Goal: Transaction & Acquisition: Book appointment/travel/reservation

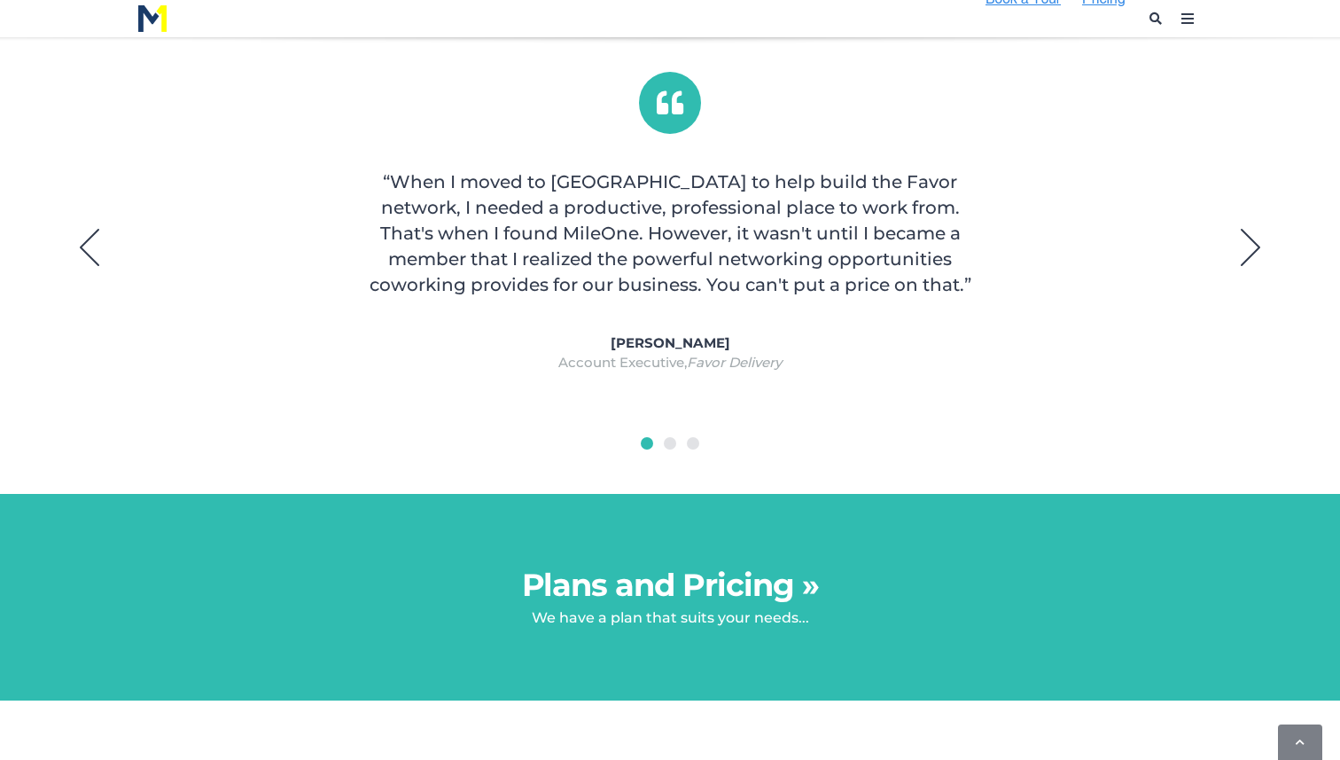
scroll to position [1326, 0]
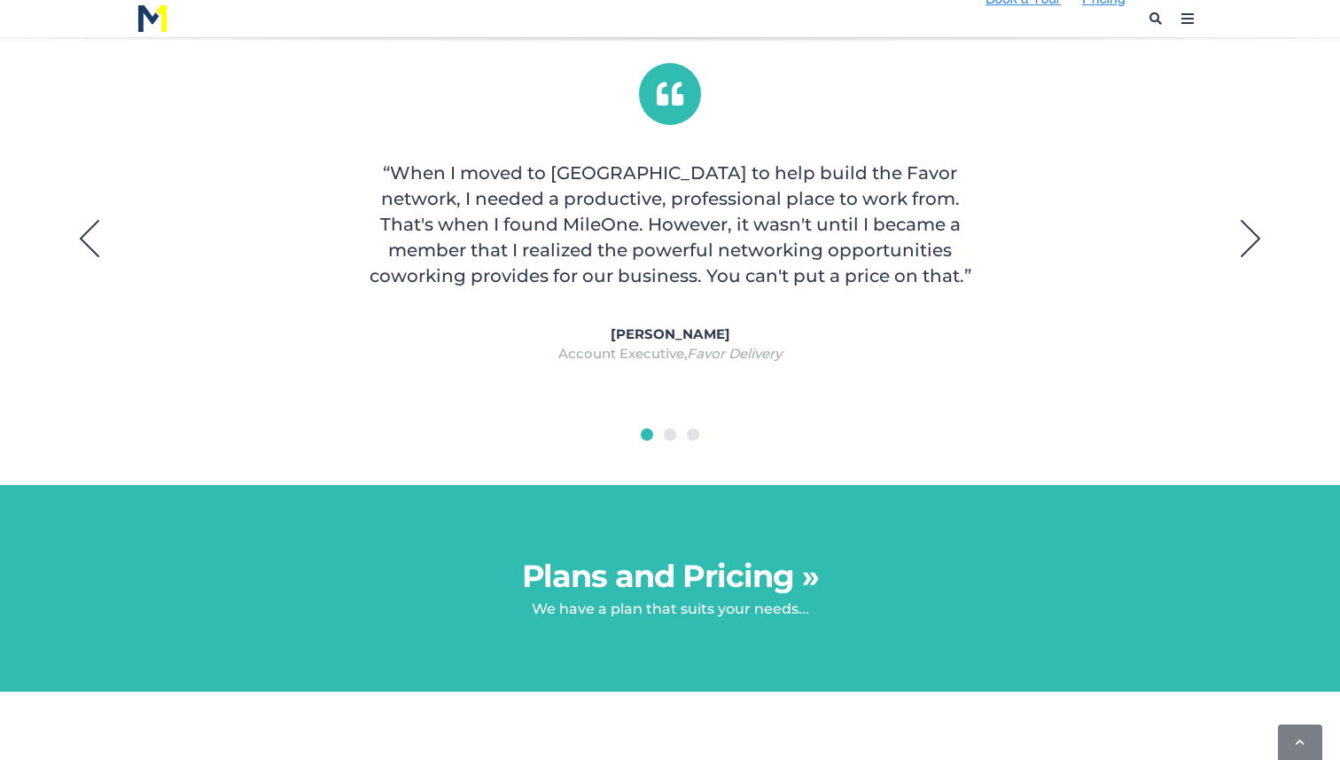
click at [695, 578] on link "Plans and Pricing »" at bounding box center [670, 576] width 297 height 38
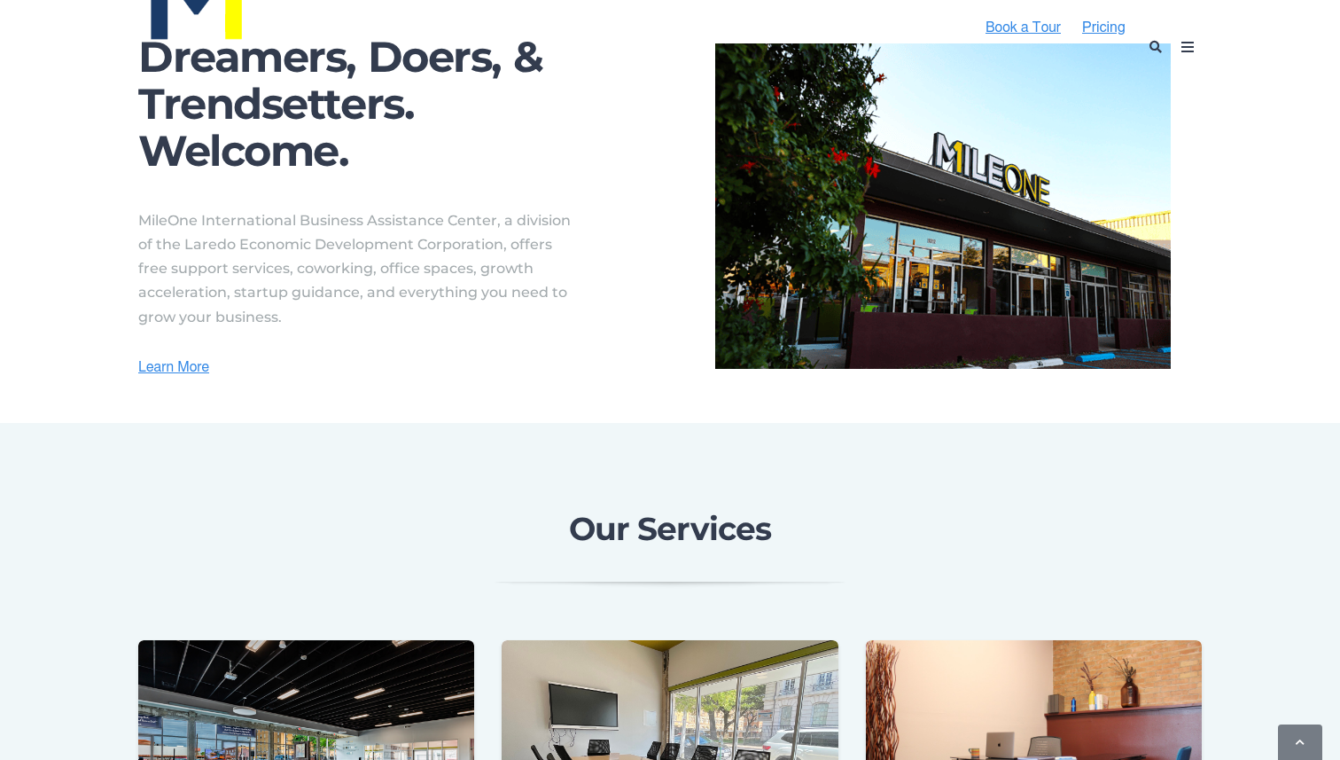
scroll to position [0, 0]
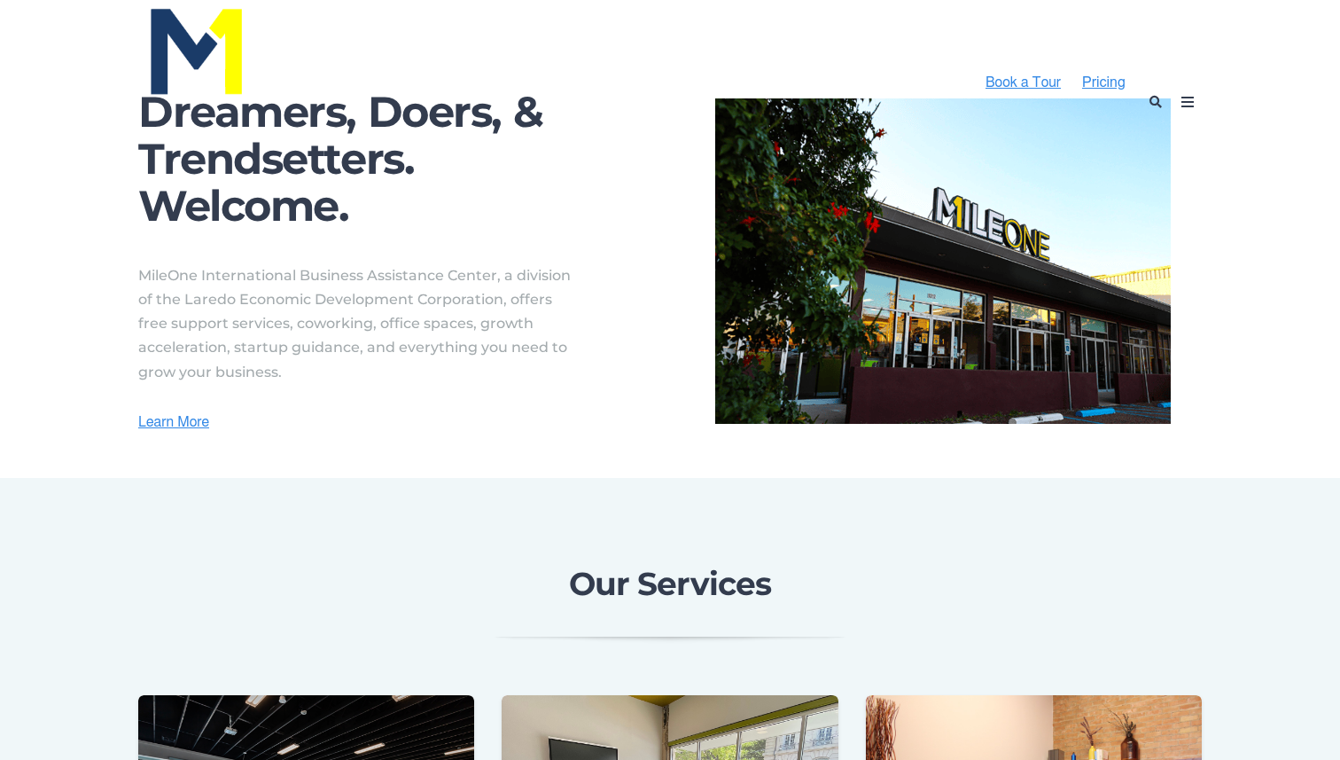
click at [1182, 99] on icon at bounding box center [1187, 102] width 28 height 28
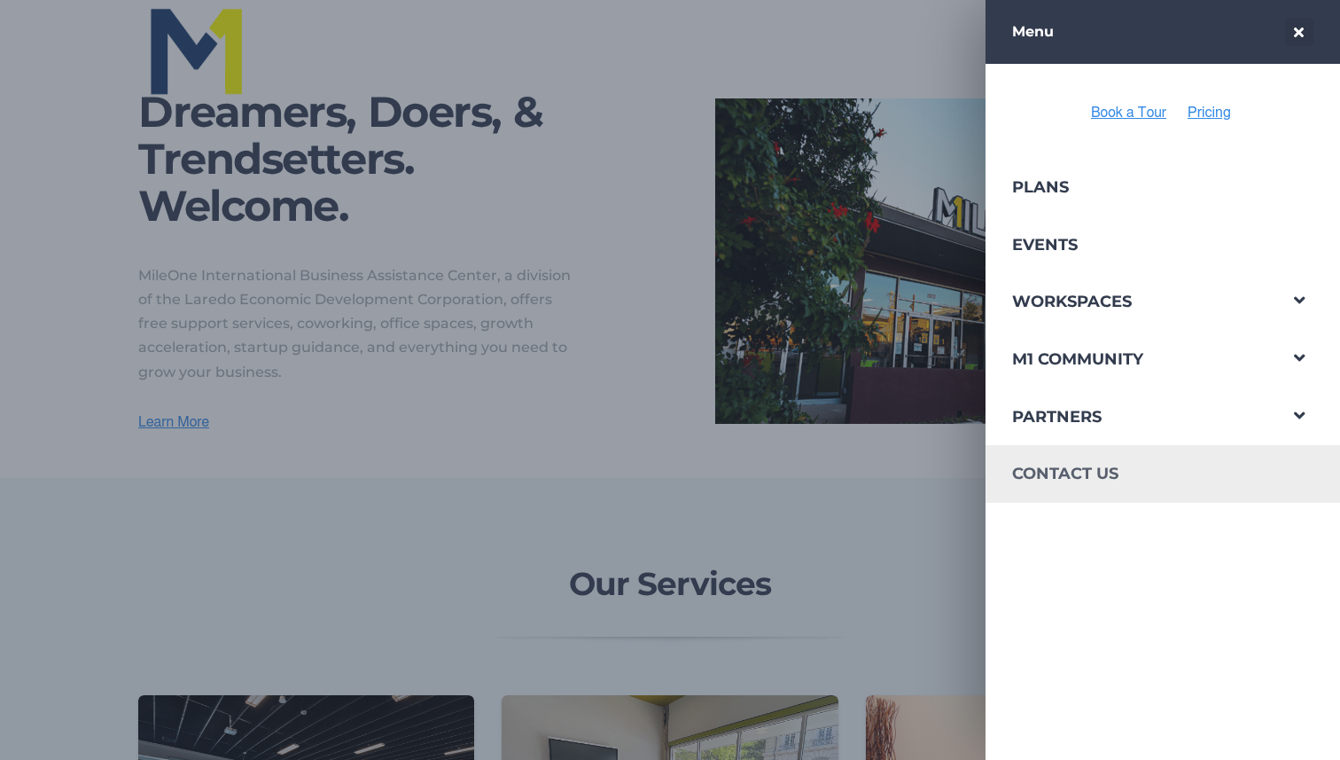
click at [1042, 476] on link "Contact Us" at bounding box center [1131, 474] width 291 height 58
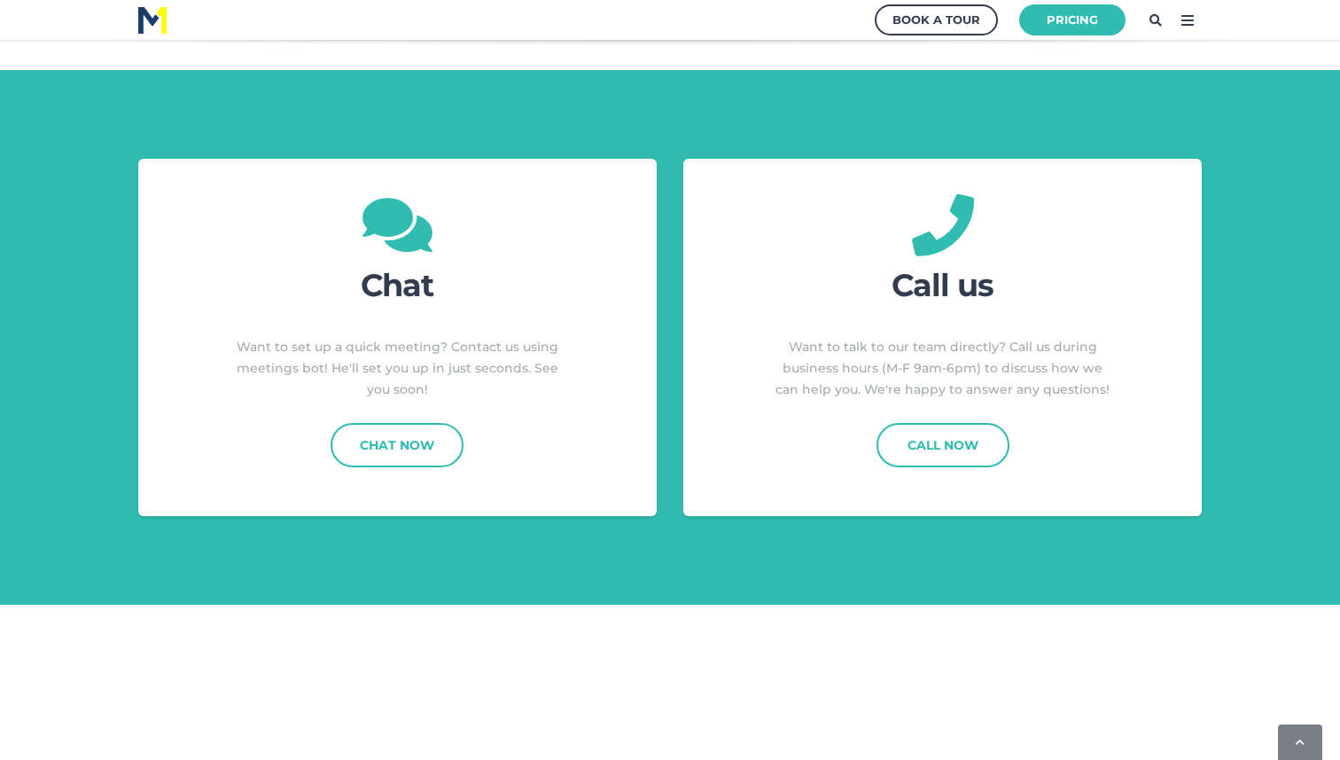
scroll to position [489, 0]
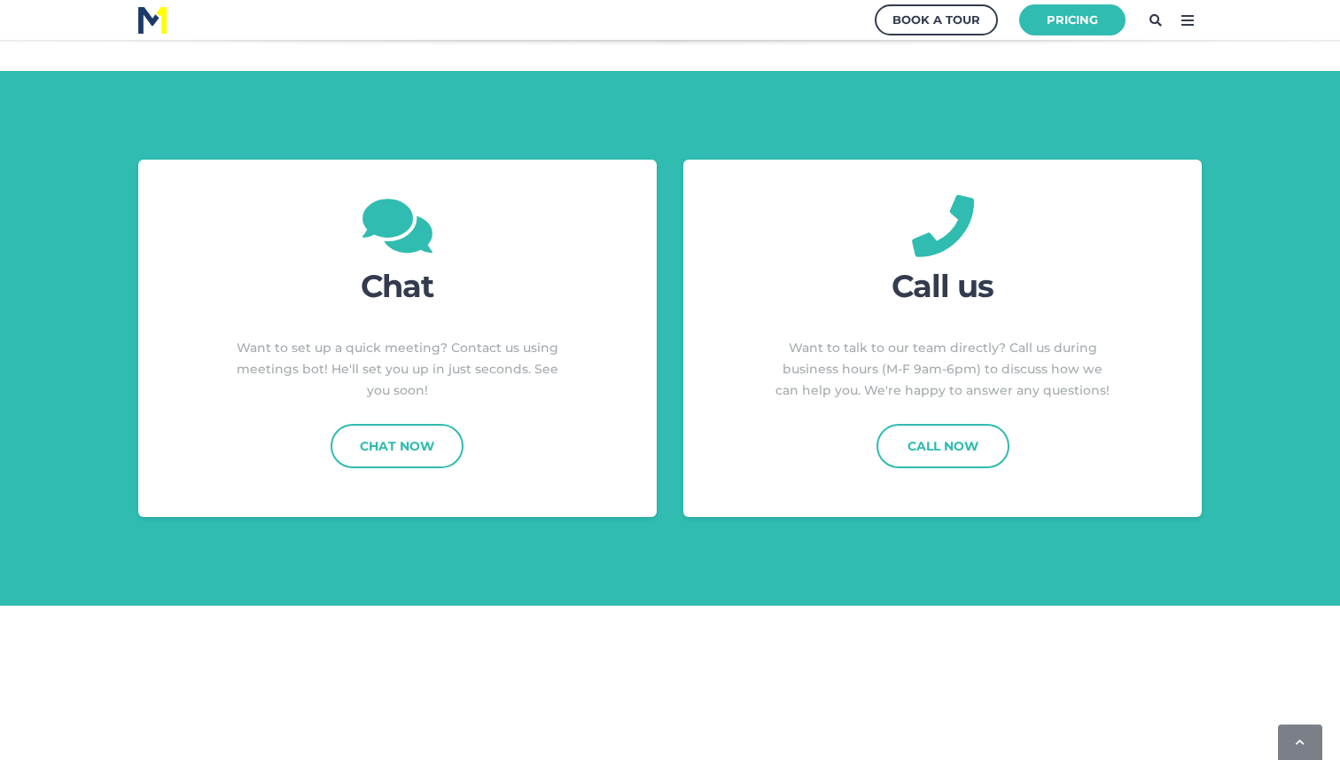
click at [670, 585] on div "Chat Want to set up a quick meeting? Contact us using meetings bot! He'll set y…" at bounding box center [670, 338] width 1340 height 534
click at [782, 110] on div "Chat Want to set up a quick meeting? Contact us using meetings bot! He'll set y…" at bounding box center [670, 338] width 1340 height 534
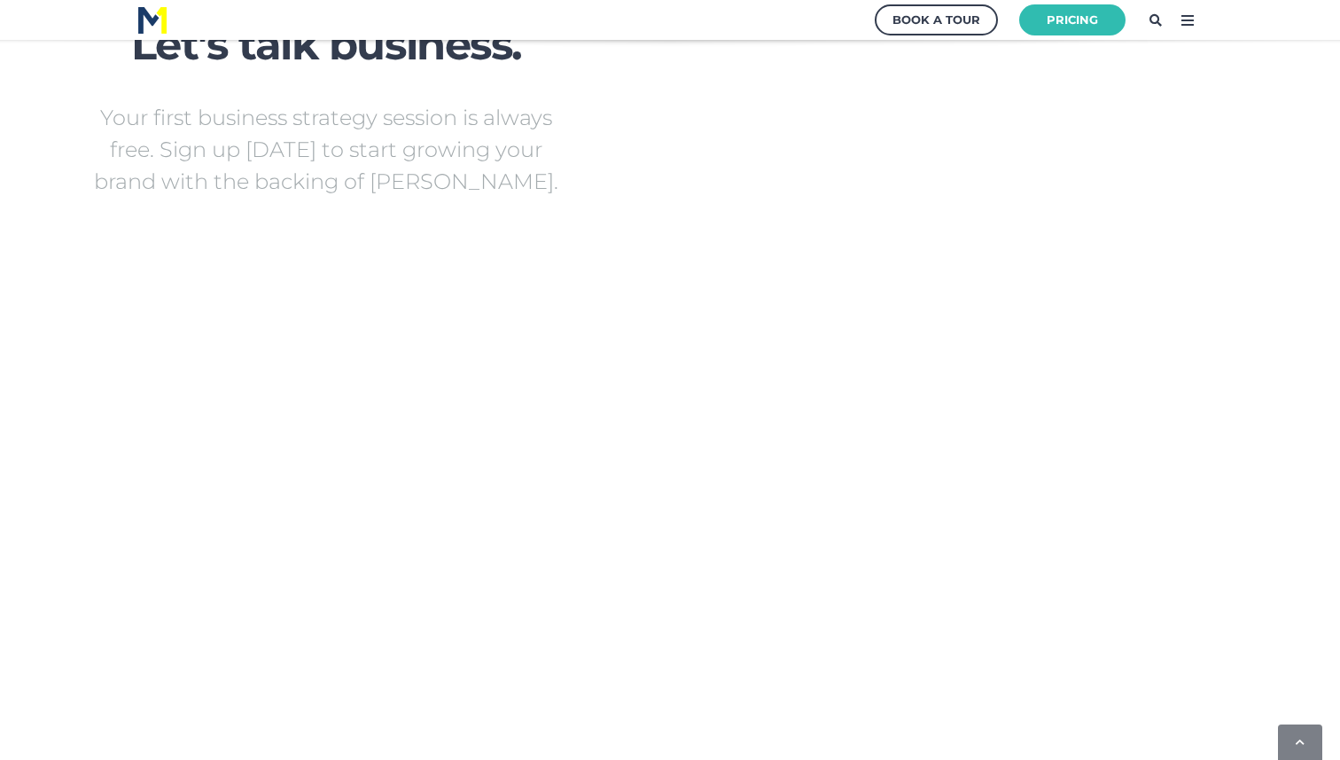
scroll to position [1210, 0]
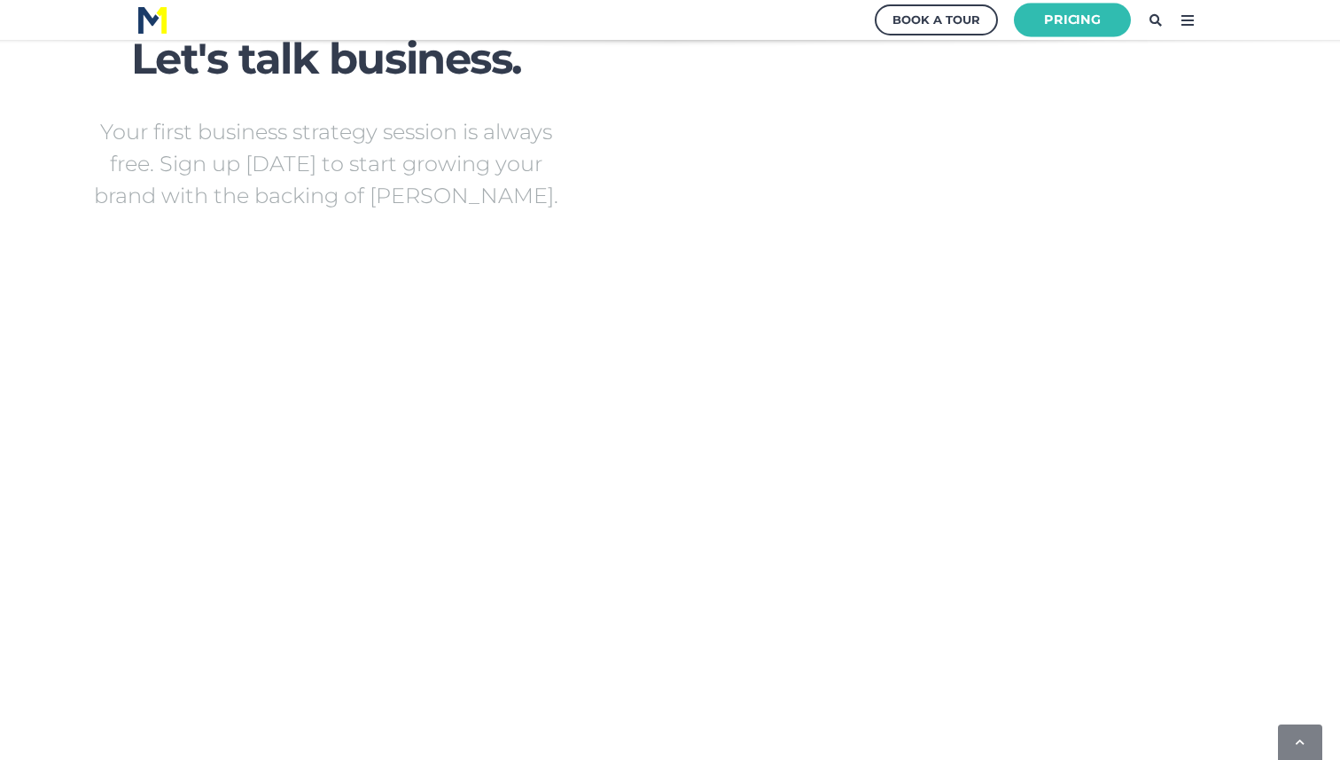
click at [1057, 11] on link "Pricing" at bounding box center [1072, 20] width 117 height 35
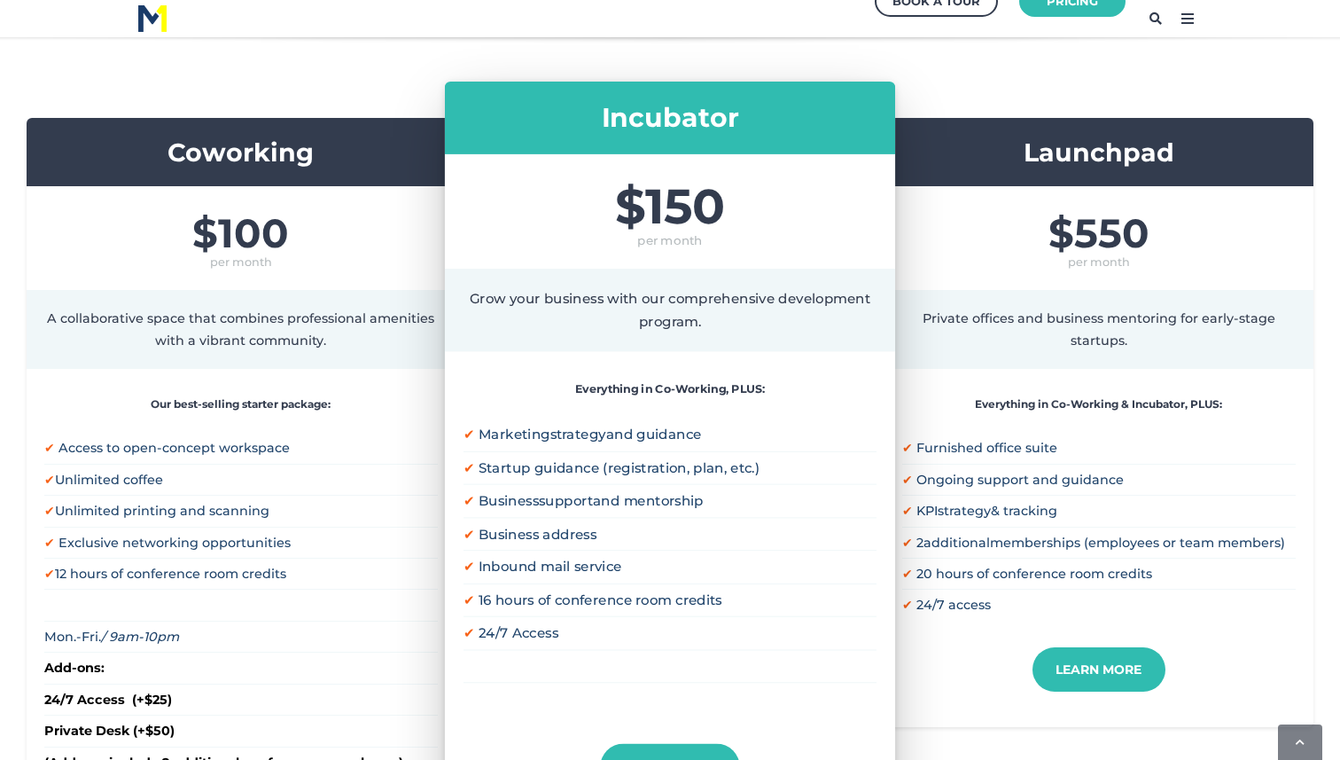
scroll to position [348, 0]
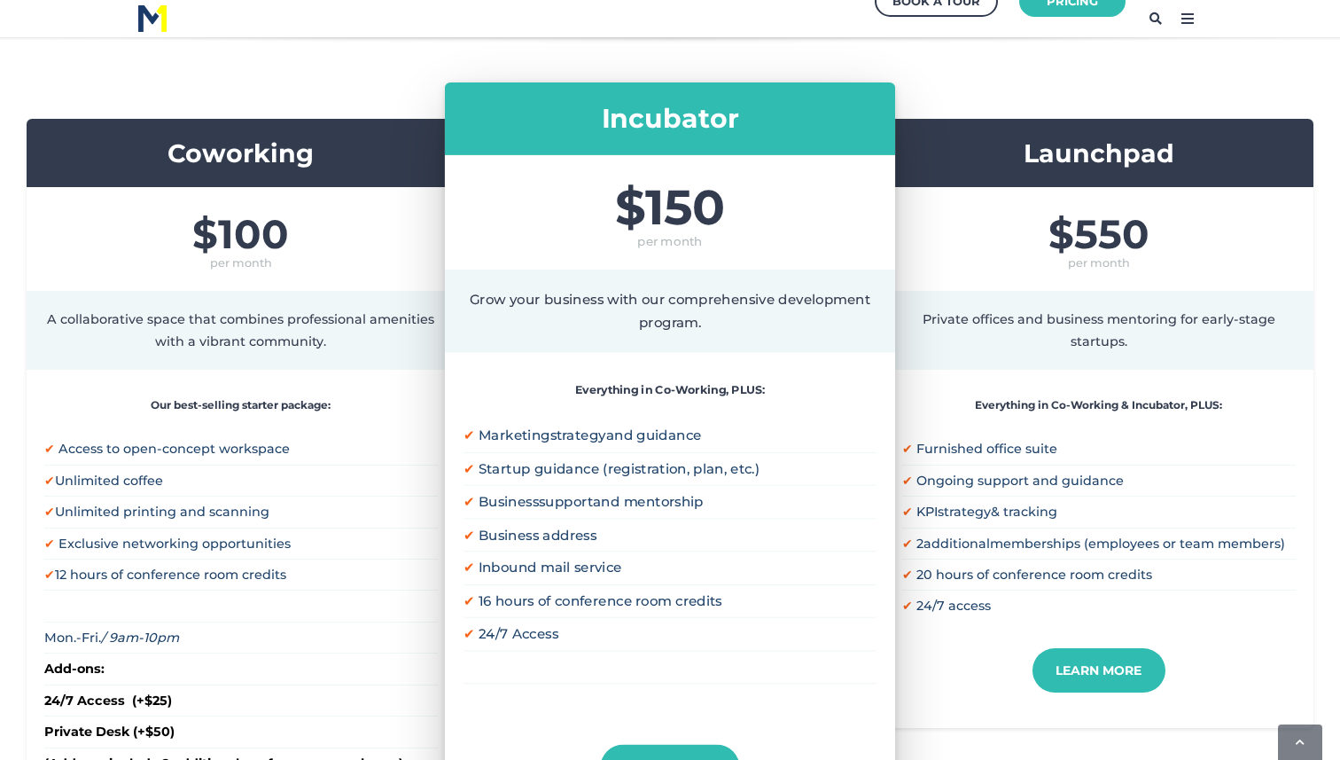
click at [700, 35] on div "Book a Tour Pricing" at bounding box center [670, 18] width 1117 height 37
click at [688, 62] on div "Coworking $100 per month A collaborative space that combines professional ameni…" at bounding box center [670, 517] width 1340 height 975
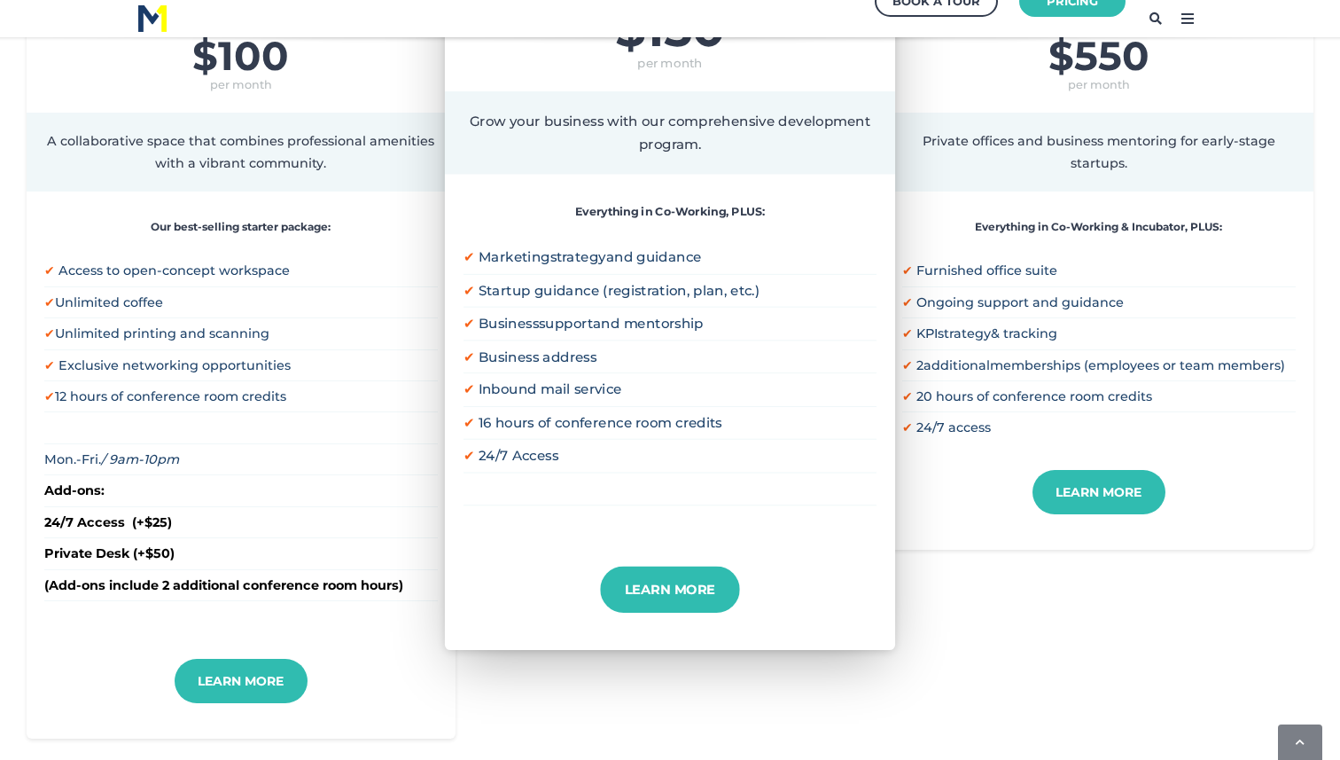
scroll to position [495, 0]
